Goal: Task Accomplishment & Management: Use online tool/utility

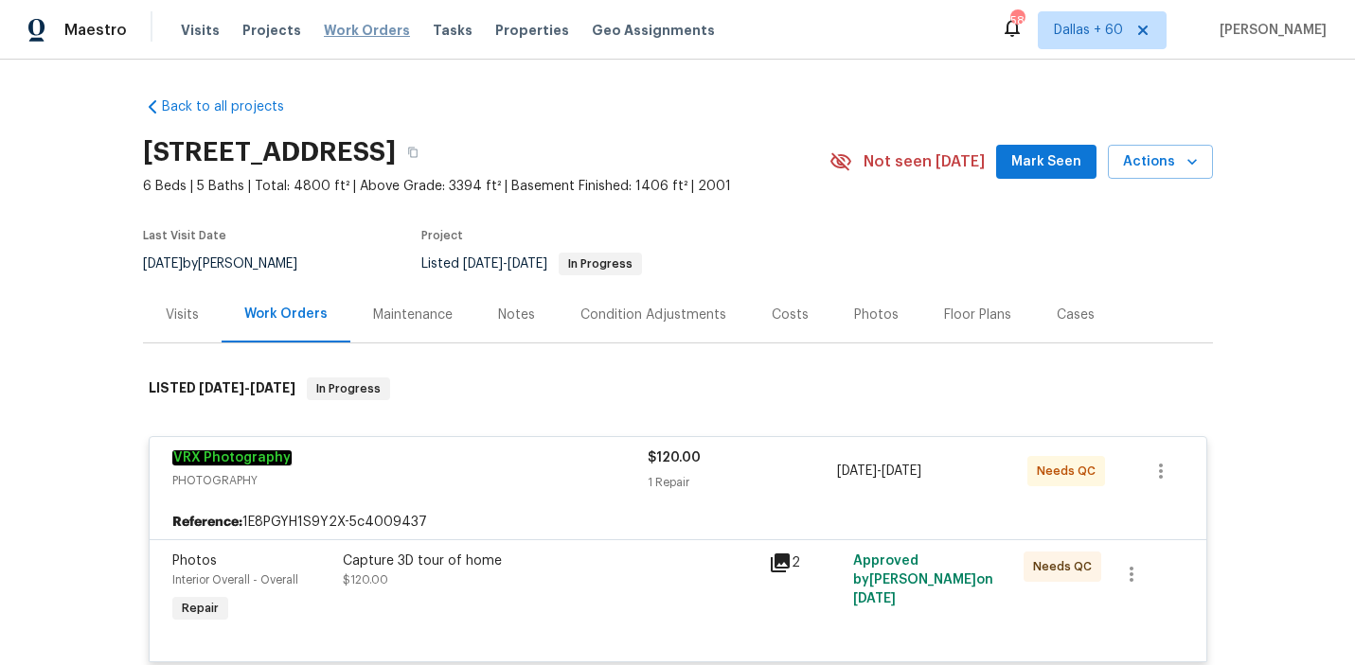
drag, startPoint x: 0, startPoint y: 0, endPoint x: 378, endPoint y: 34, distance: 379.2
click at [378, 34] on span "Work Orders" at bounding box center [367, 30] width 86 height 19
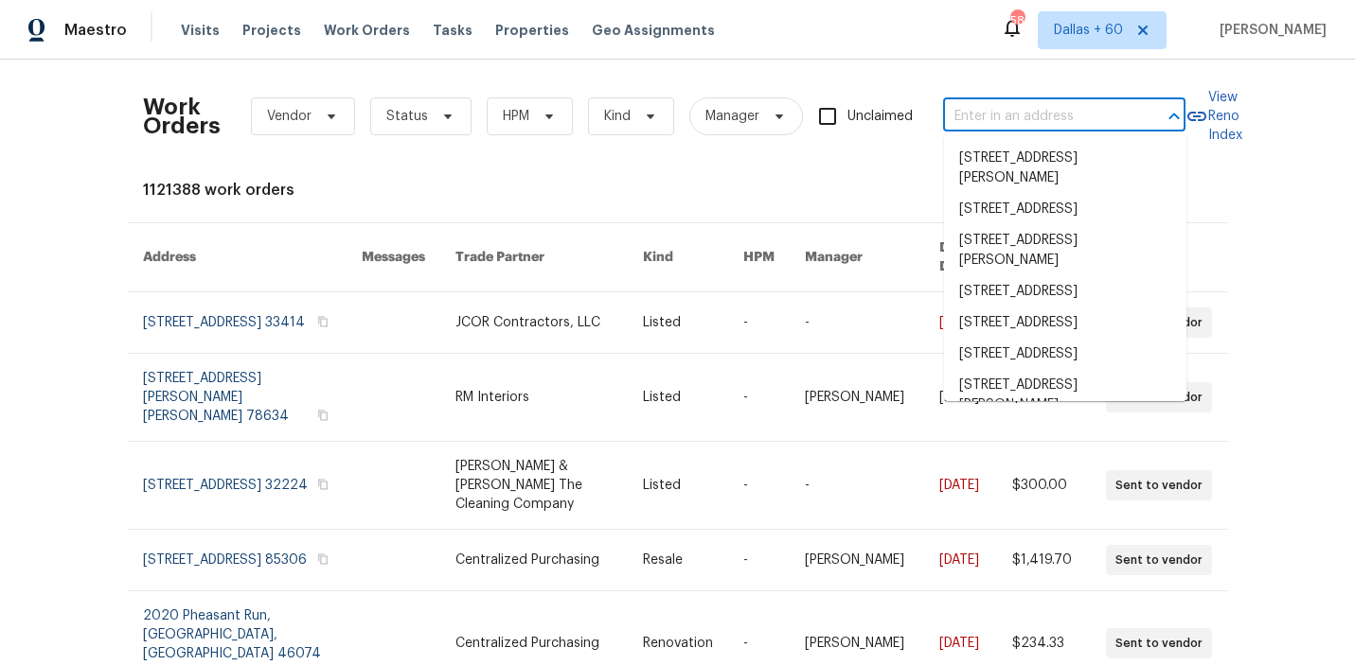
click at [1024, 111] on input "text" at bounding box center [1037, 116] width 189 height 29
paste input "[STREET_ADDRESS]"
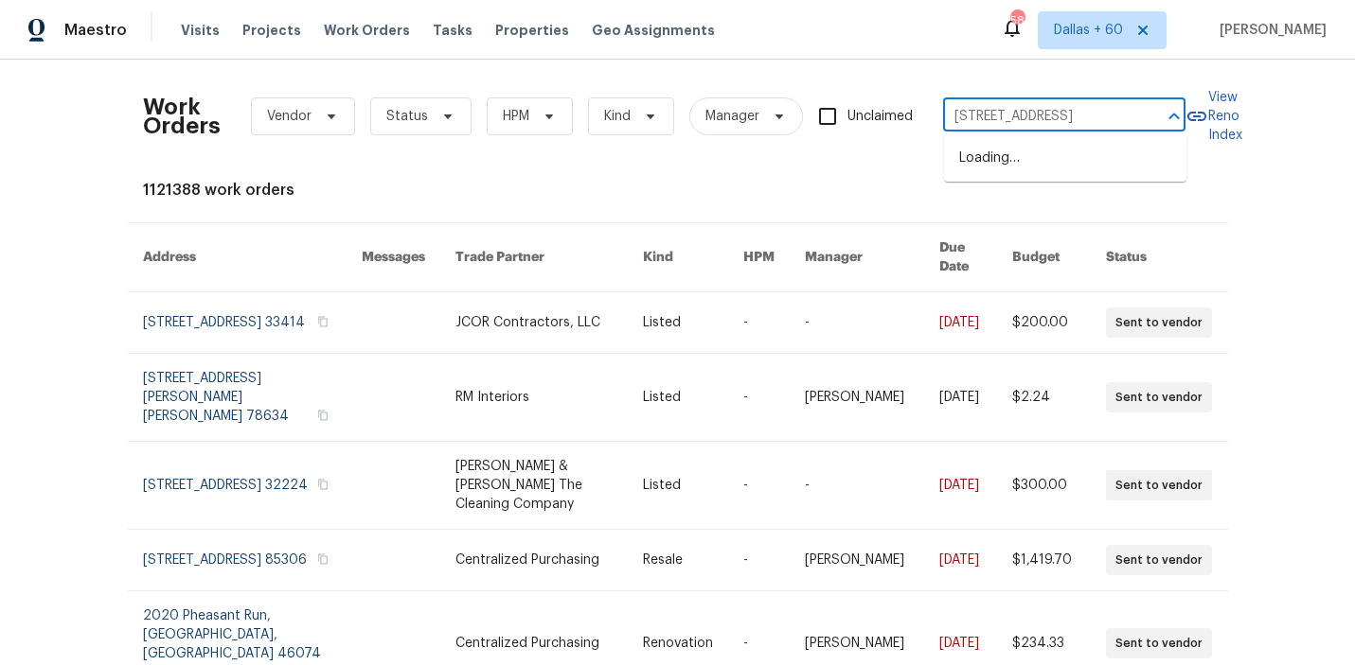
type input "[STREET_ADDRESS]"
click at [1032, 172] on li "[STREET_ADDRESS]" at bounding box center [1065, 158] width 242 height 31
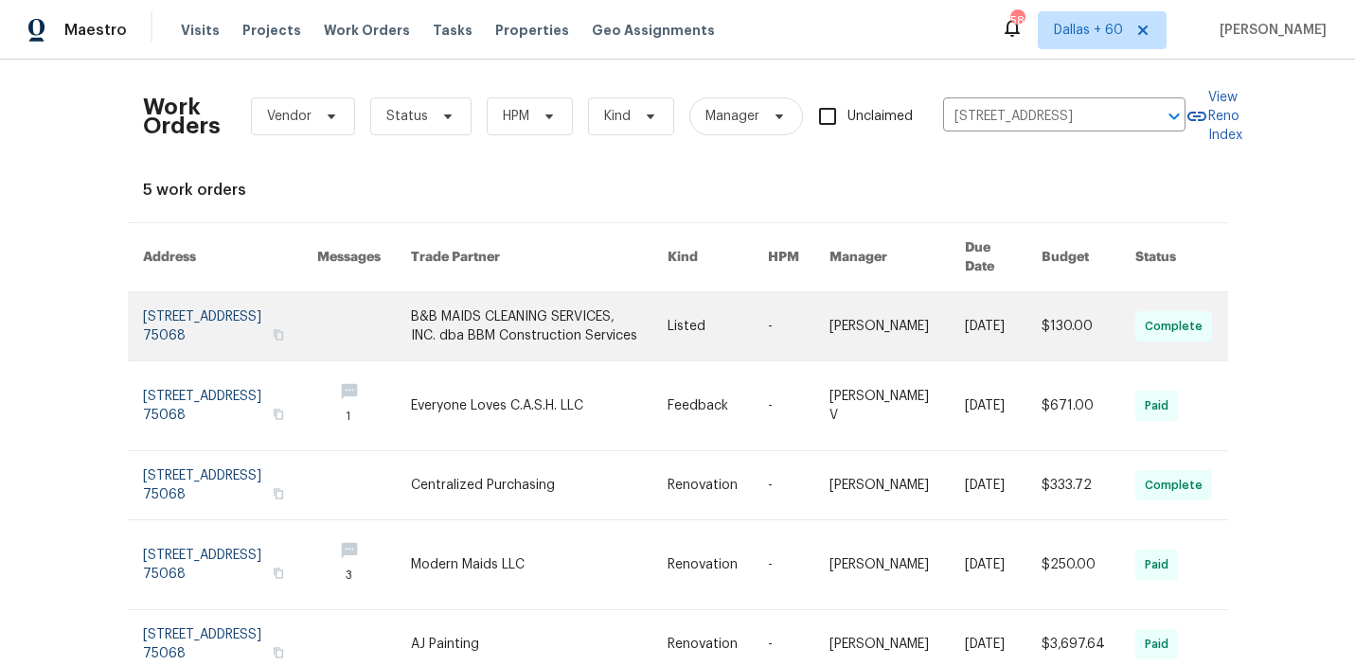
click at [589, 319] on link at bounding box center [539, 327] width 257 height 68
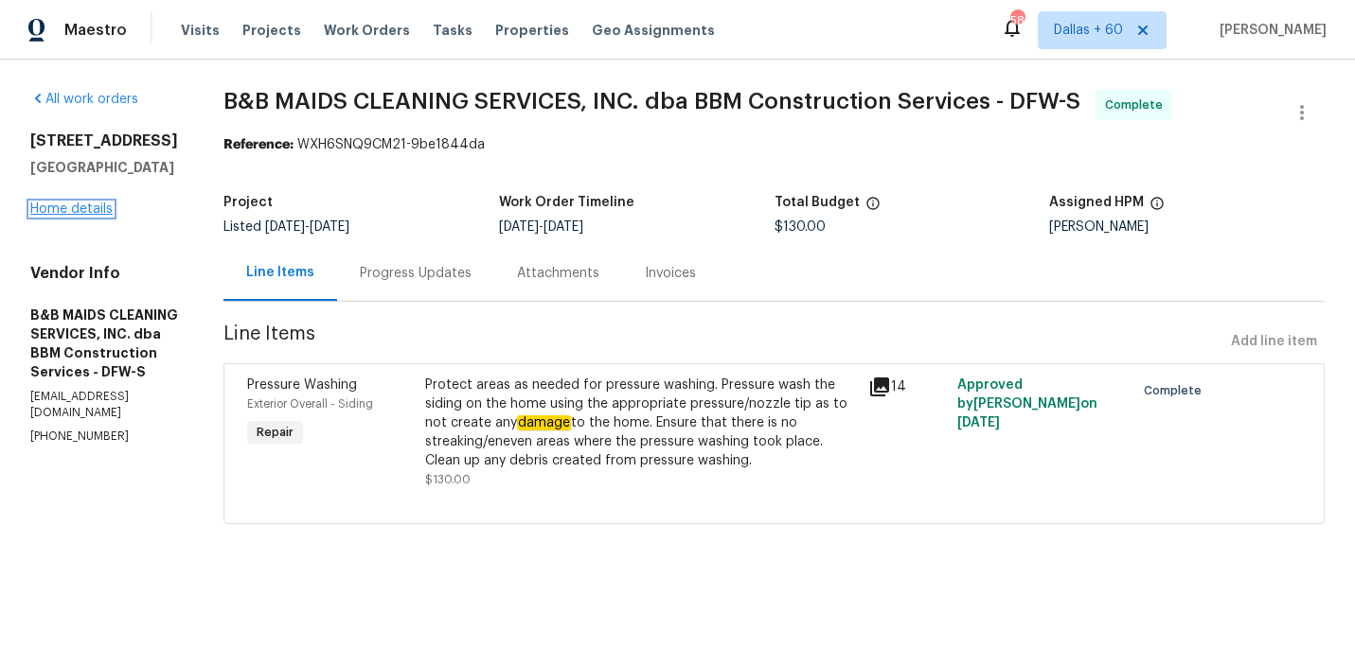
click at [38, 207] on link "Home details" at bounding box center [71, 209] width 82 height 13
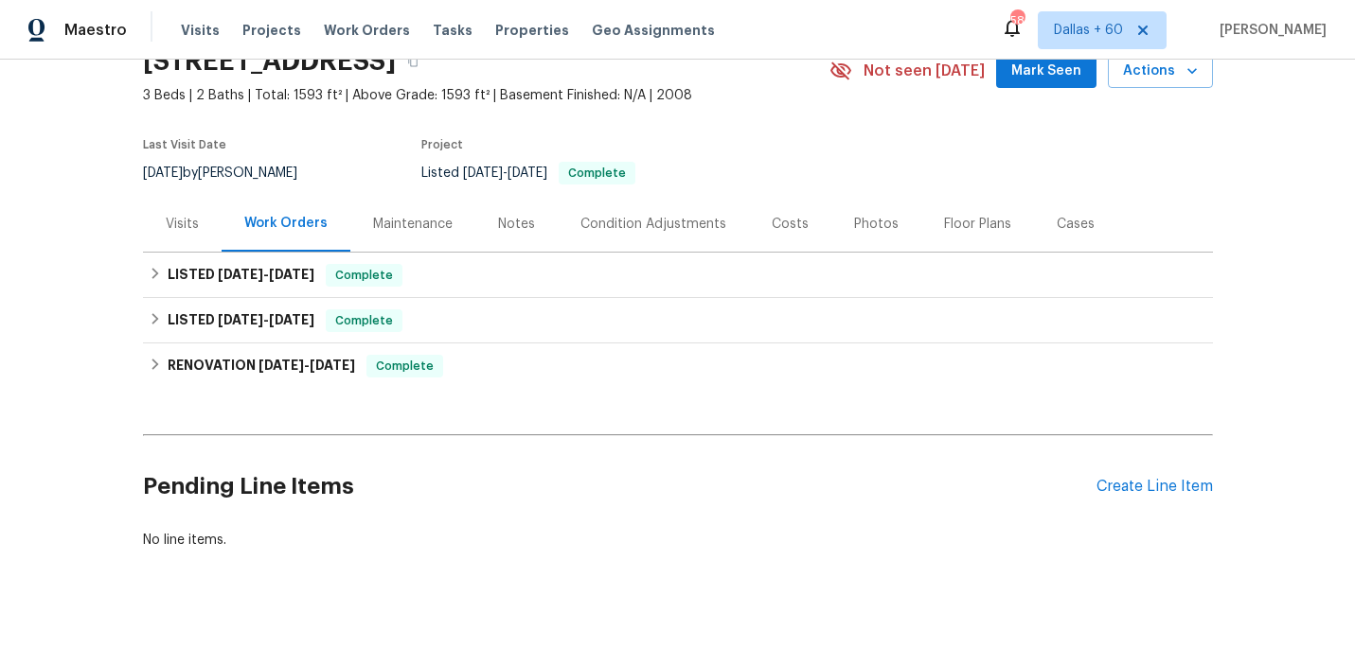
scroll to position [104, 0]
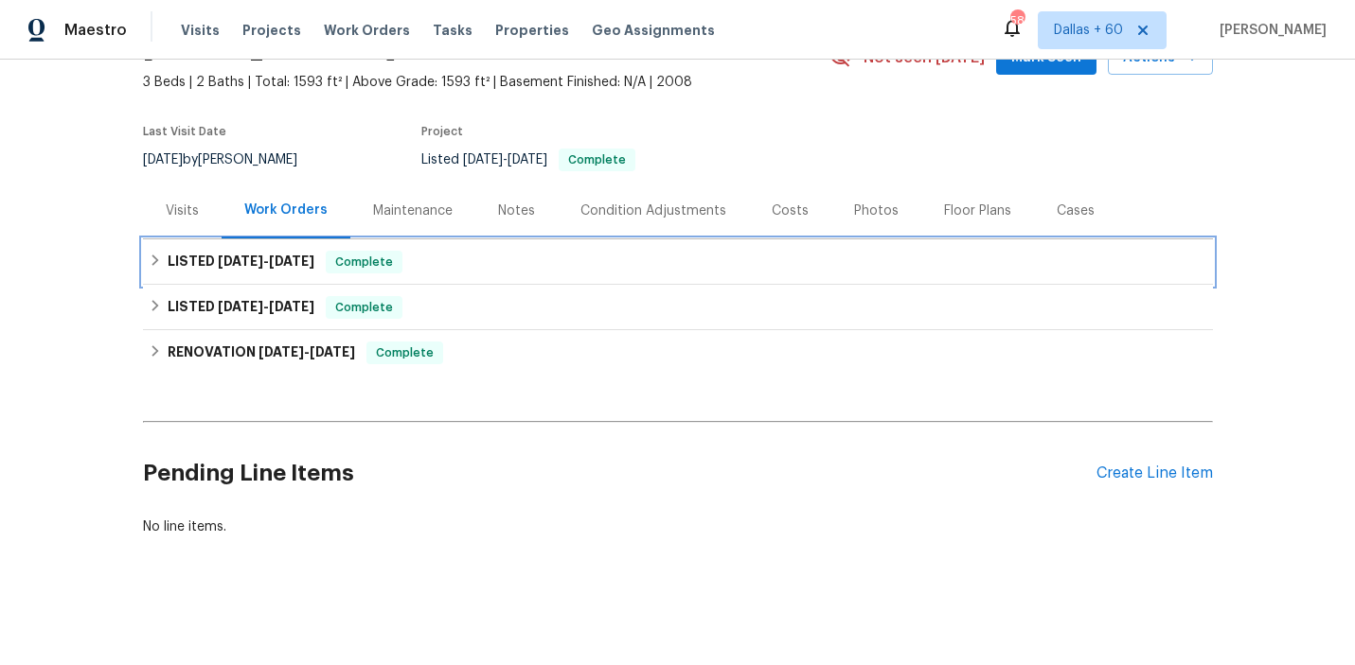
click at [491, 270] on div "LISTED [DATE] - [DATE] Complete" at bounding box center [678, 262] width 1058 height 23
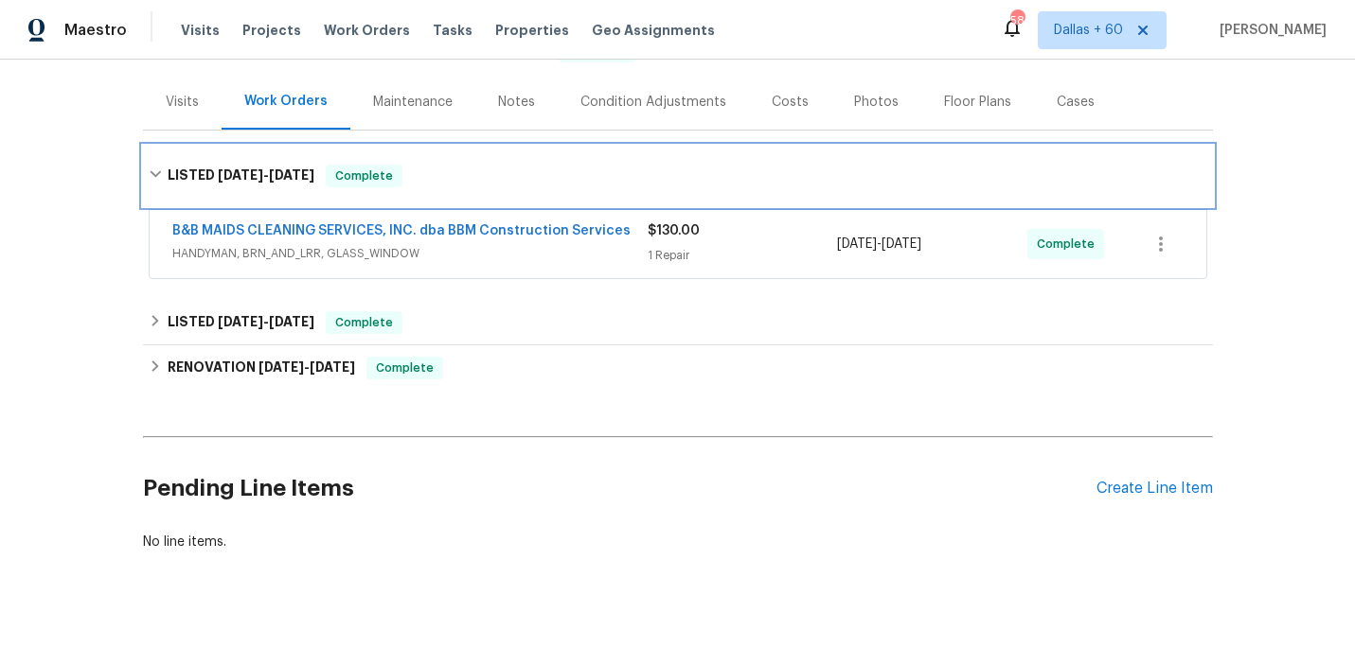
scroll to position [217, 0]
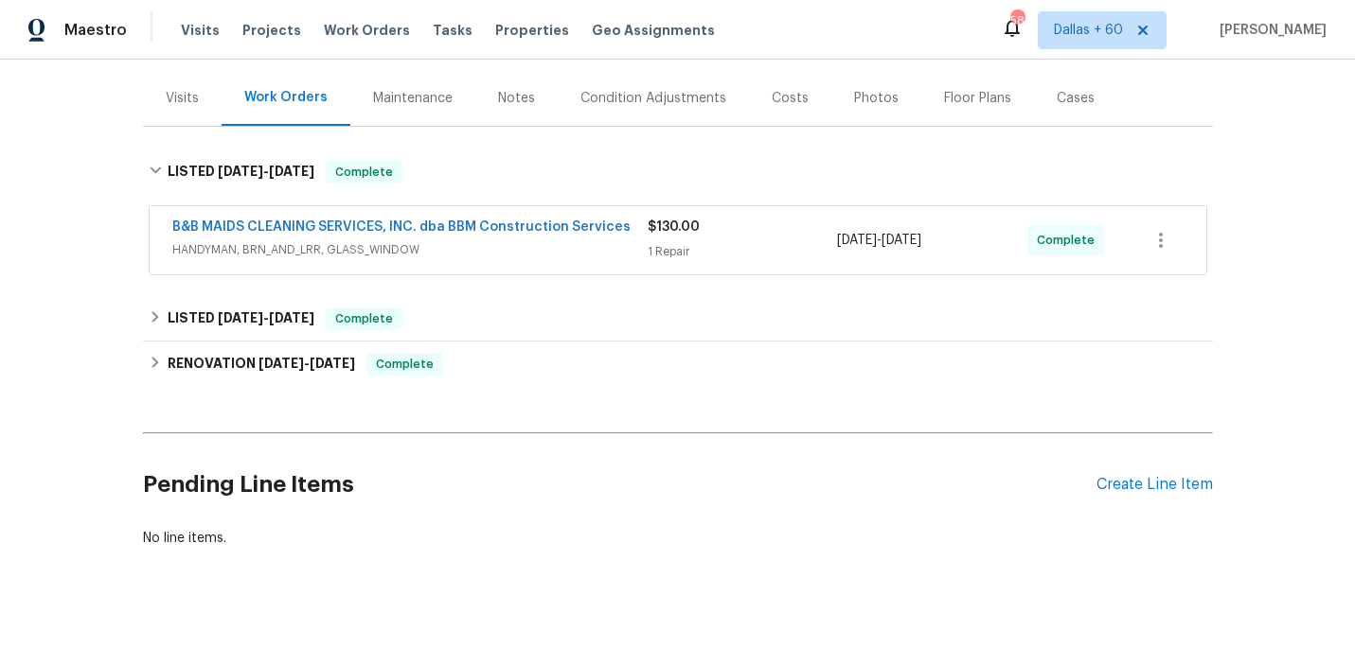
click at [551, 241] on span "HANDYMAN, BRN_AND_LRR, GLASS_WINDOW" at bounding box center [409, 249] width 475 height 19
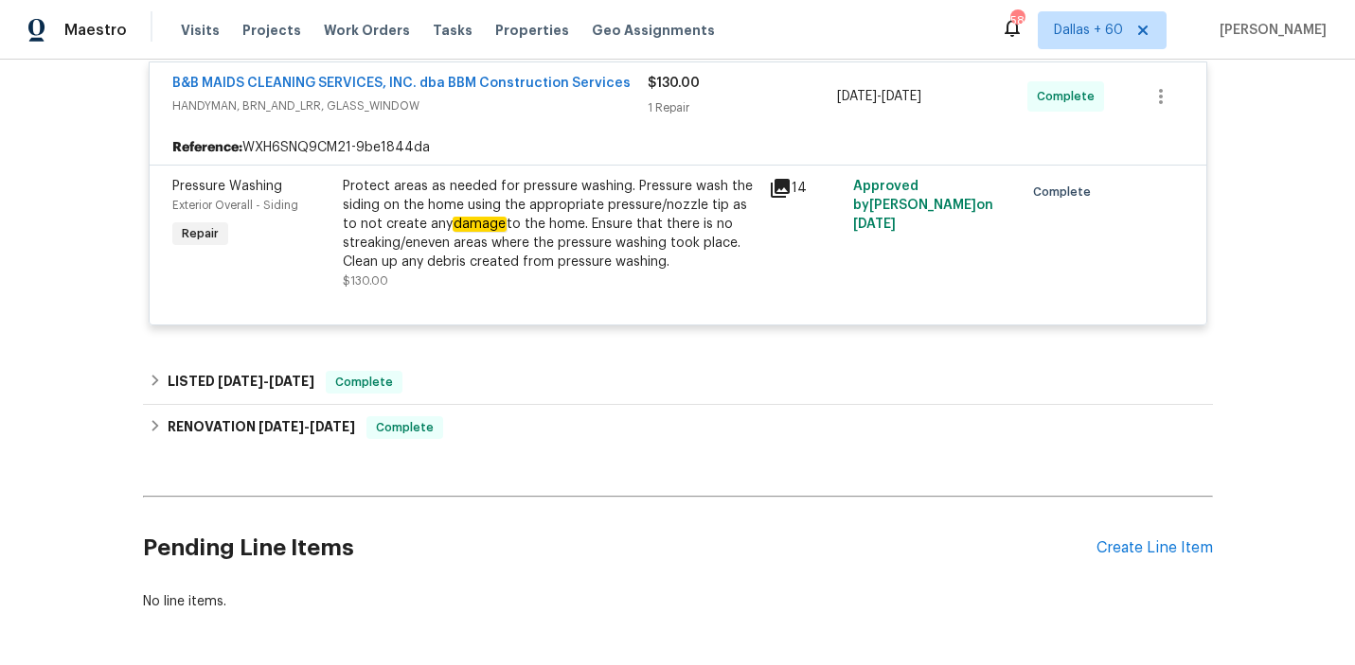
scroll to position [399, 0]
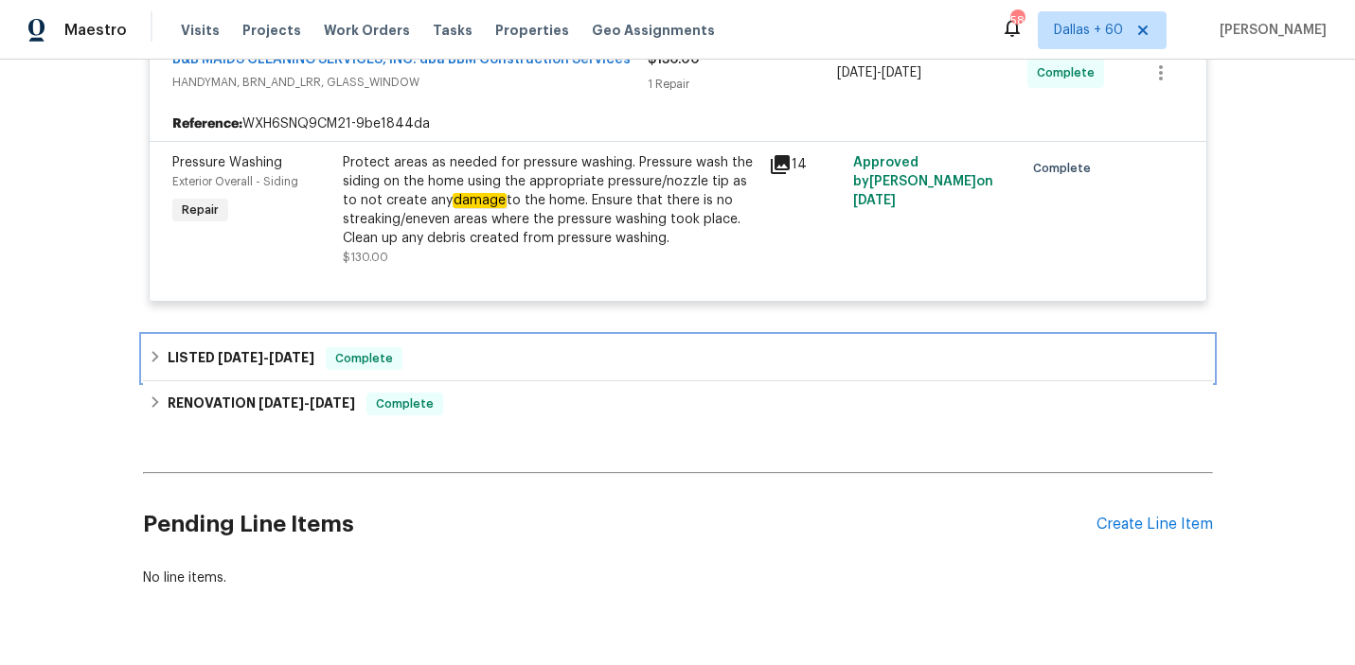
click at [507, 347] on div "LISTED [DATE] - [DATE] Complete" at bounding box center [678, 358] width 1058 height 23
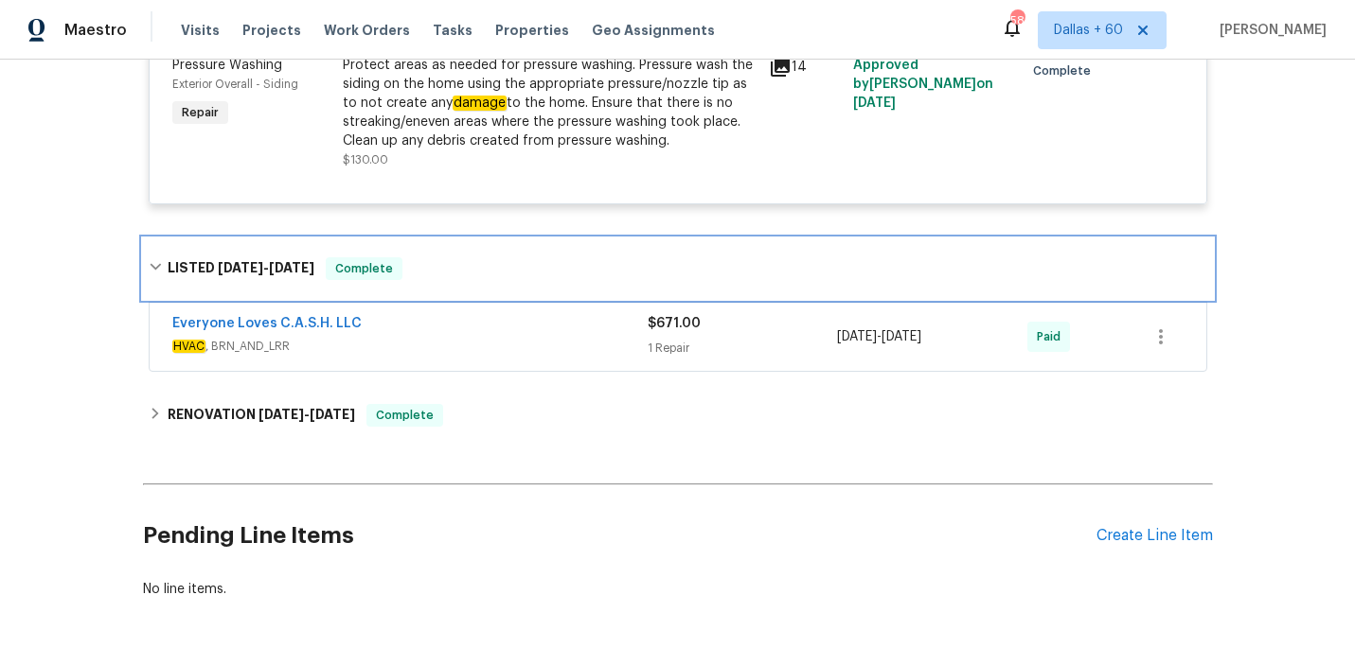
scroll to position [518, 0]
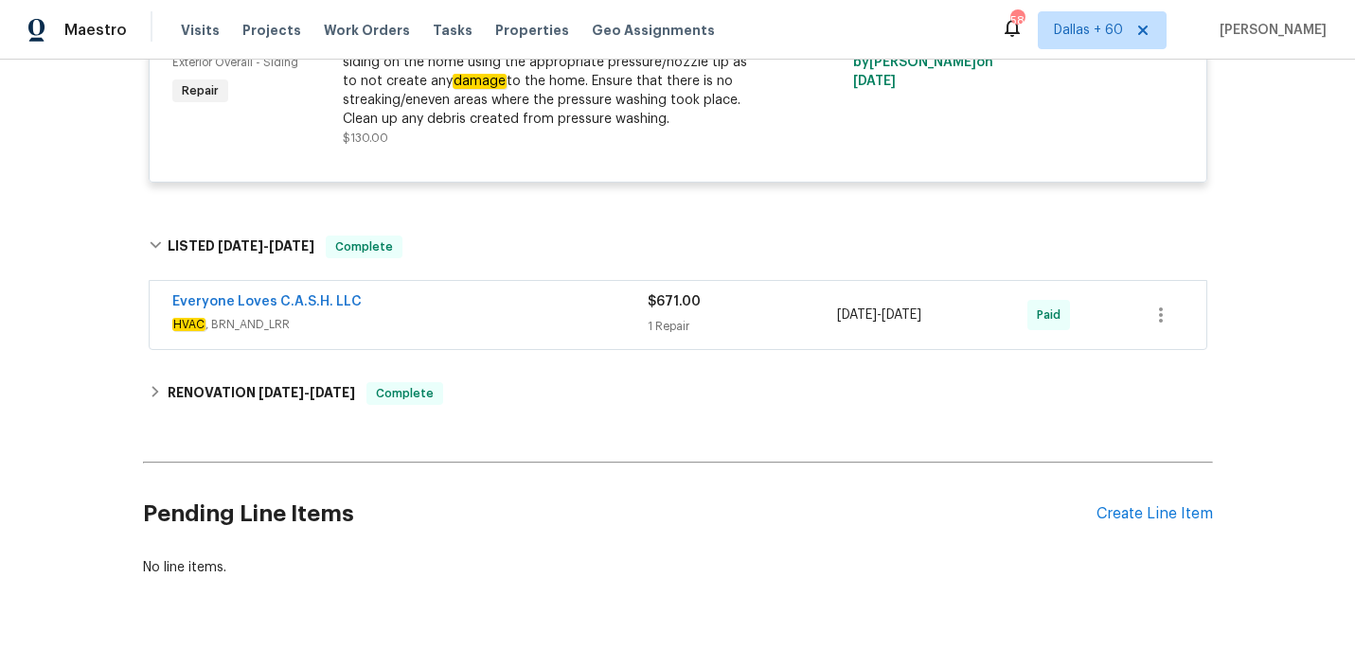
click at [503, 327] on span "HVAC , BRN_AND_LRR" at bounding box center [409, 324] width 475 height 19
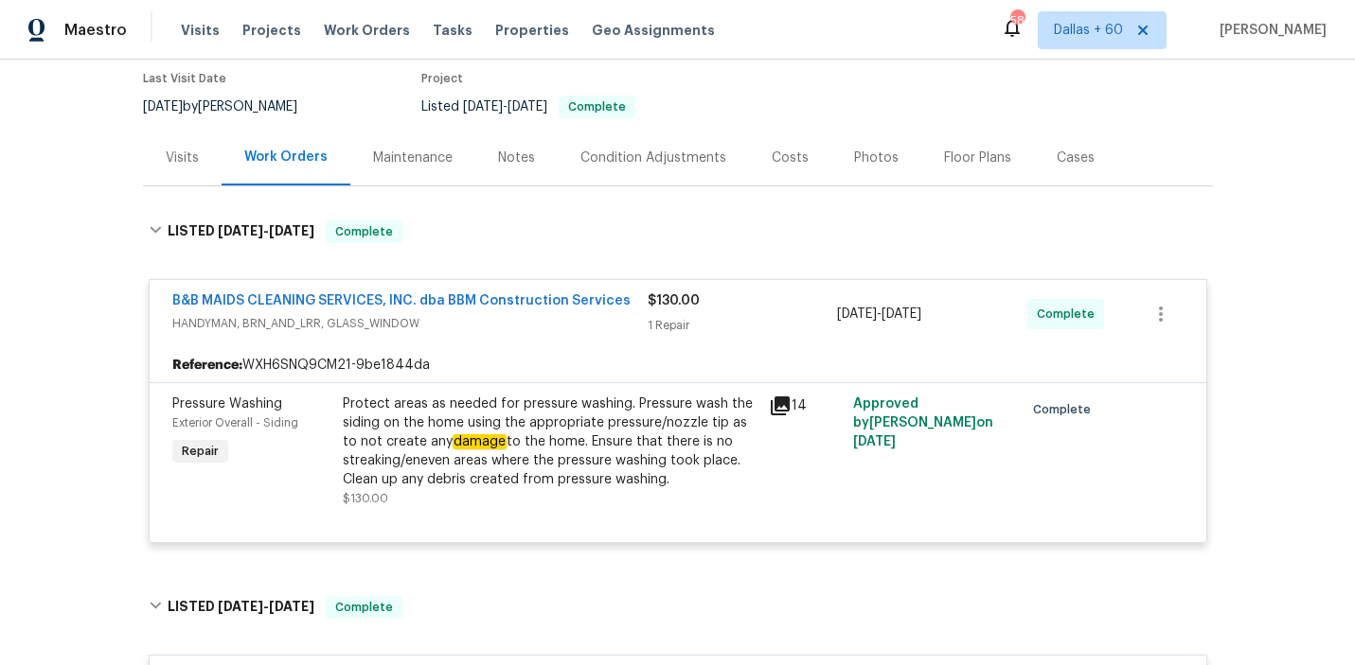
scroll to position [0, 0]
